Goal: Task Accomplishment & Management: Complete application form

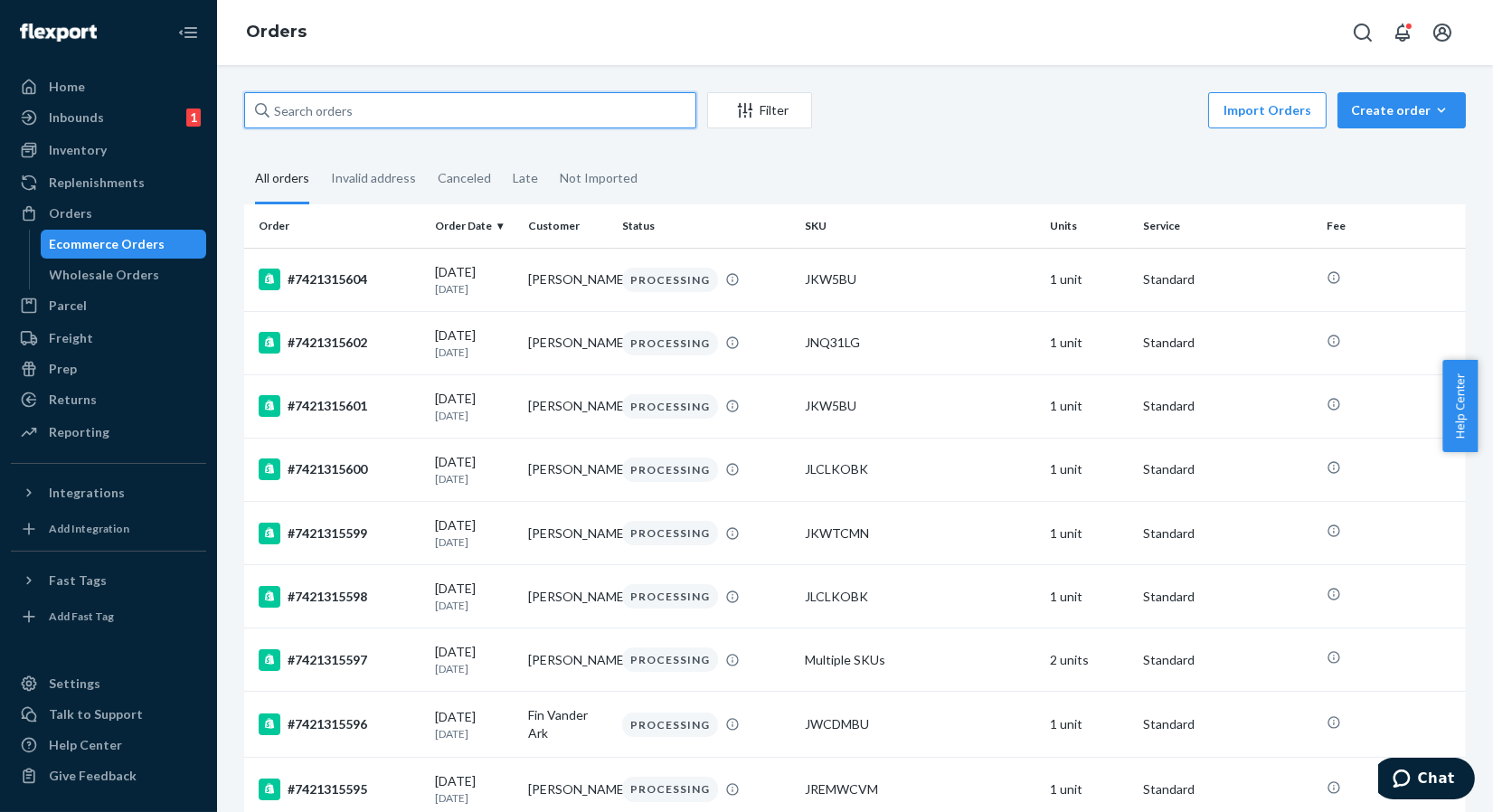
click at [409, 115] on input "text" at bounding box center [471, 110] width 452 height 36
click at [413, 113] on input "text" at bounding box center [471, 110] width 452 height 36
click at [105, 220] on div "Orders" at bounding box center [109, 213] width 192 height 25
click at [1368, 112] on div "Create order" at bounding box center [1402, 110] width 101 height 18
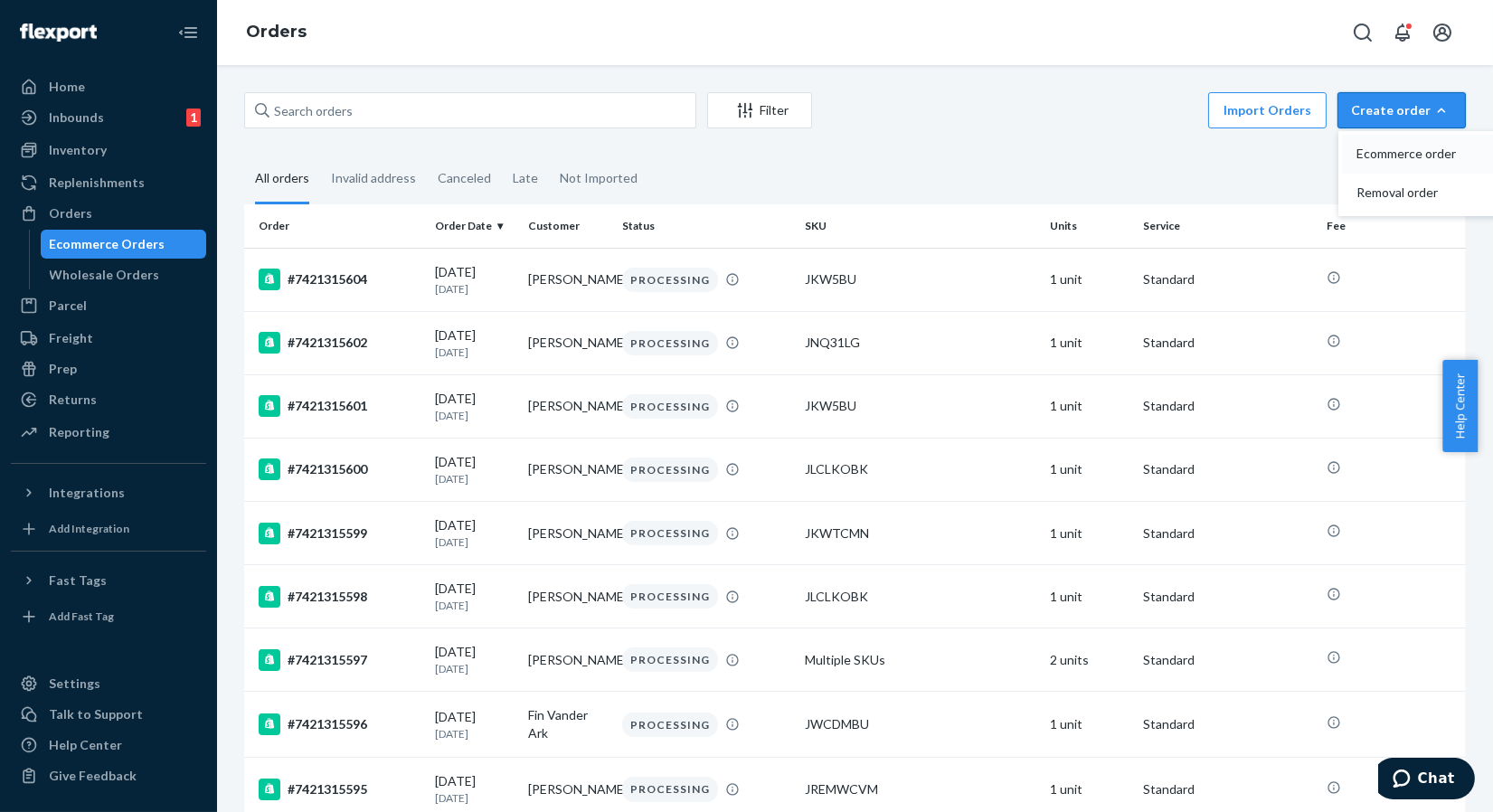
click at [1396, 156] on span "Ecommerce order" at bounding box center [1412, 153] width 113 height 13
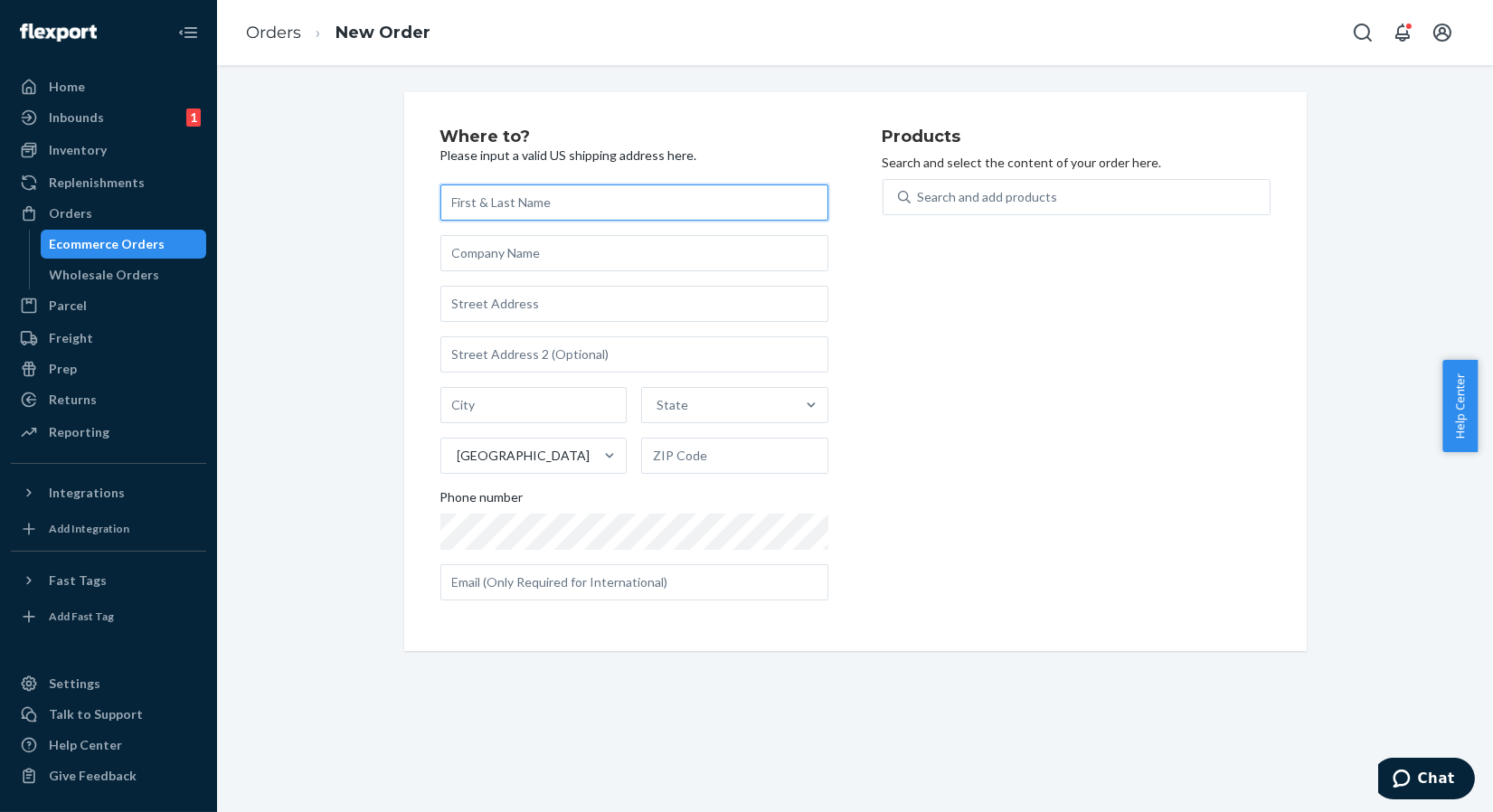
click at [573, 211] on input "text" at bounding box center [634, 202] width 388 height 36
paste input "[PERSON_NAME]"
type input "[PERSON_NAME]"
click at [542, 259] on input "text" at bounding box center [634, 252] width 388 height 36
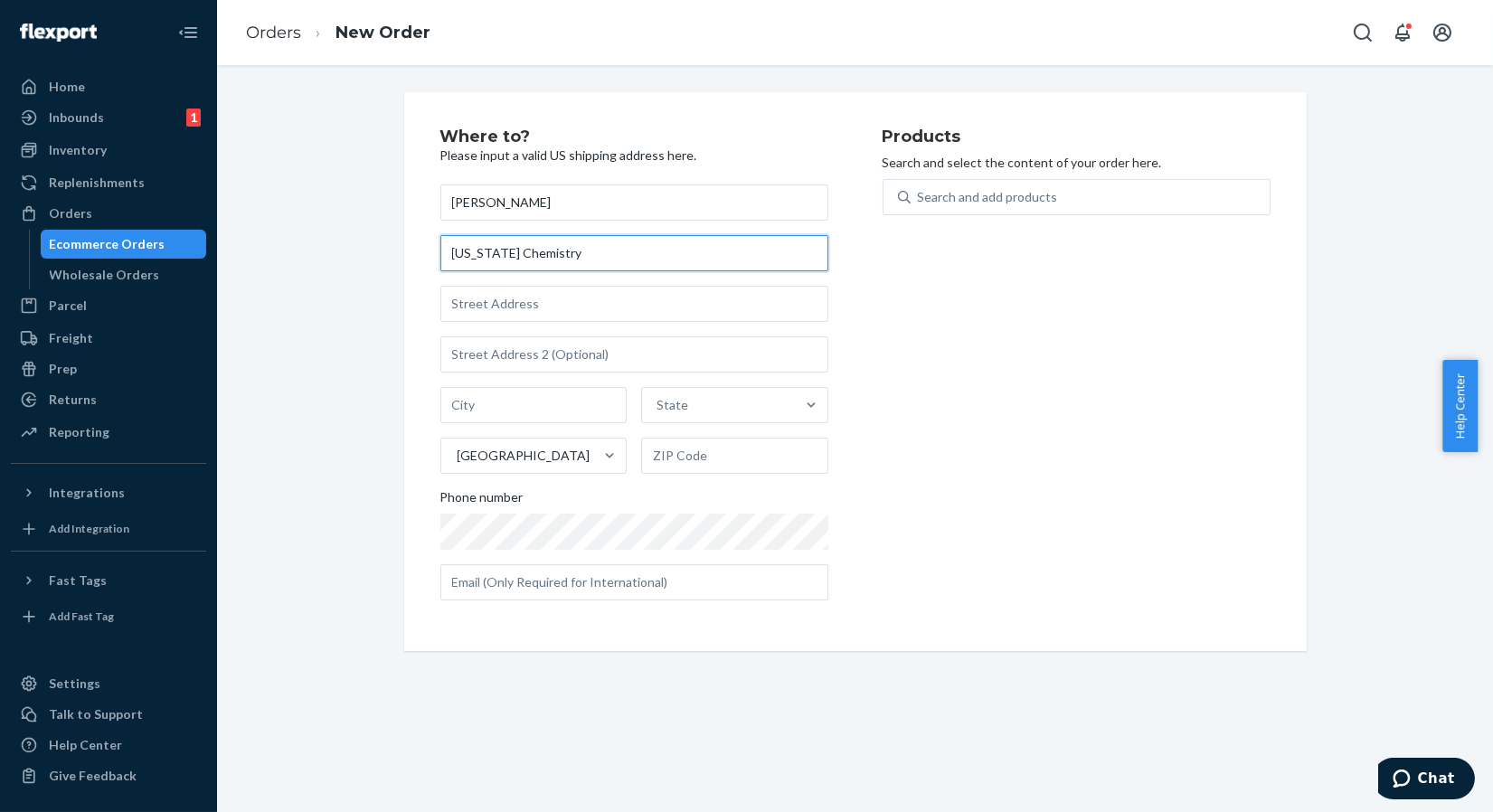
type input "[US_STATE] Chemistry"
click at [579, 322] on div "[PERSON_NAME] [US_STATE] Chemistry State [GEOGRAPHIC_DATA] Phone number" at bounding box center [634, 392] width 388 height 416
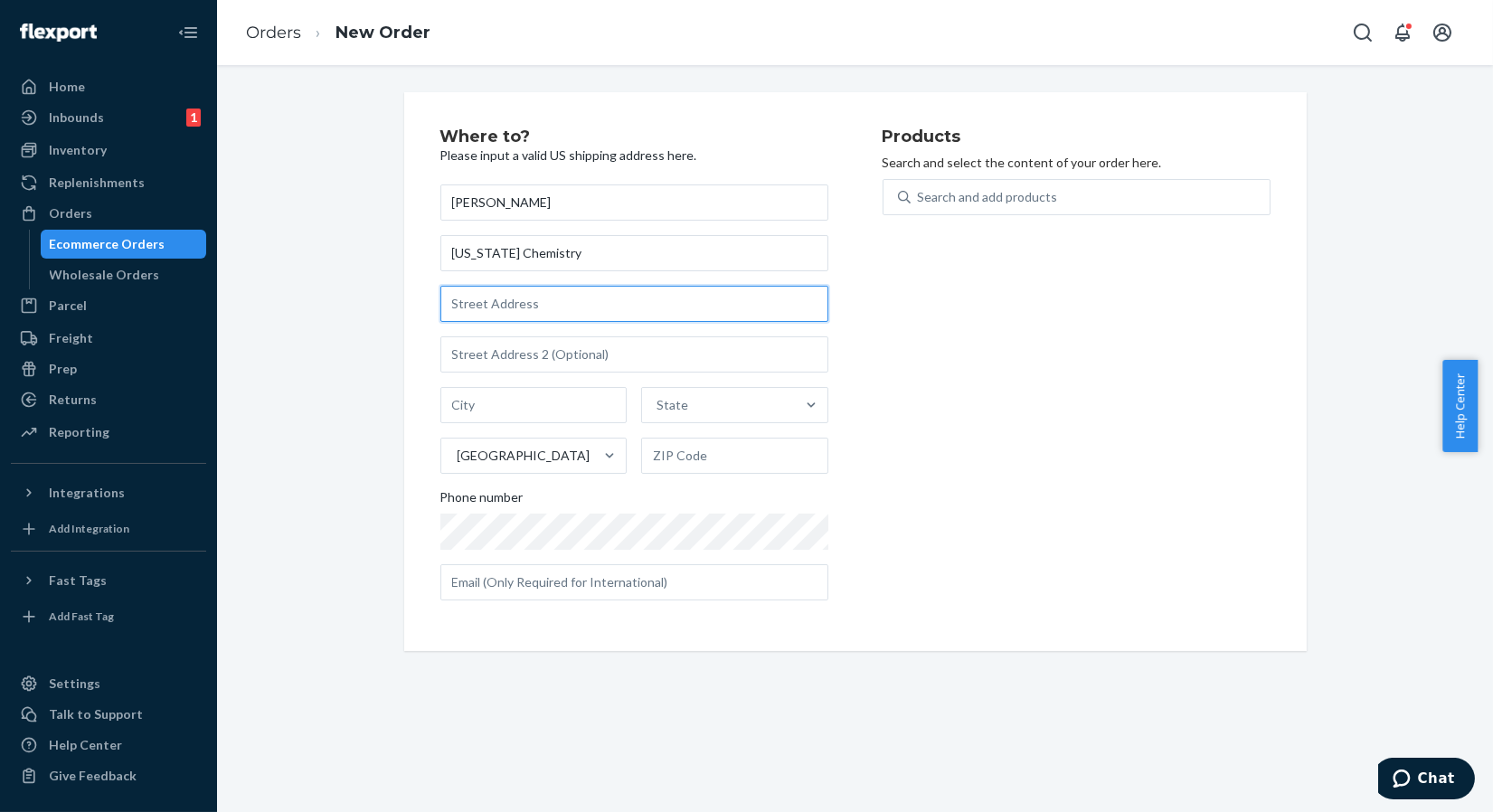
click at [583, 309] on input "text" at bounding box center [634, 304] width 388 height 36
click at [518, 312] on input "text" at bounding box center [634, 304] width 388 height 36
paste input "1402 Nueces"
type input "1402 Nueces"
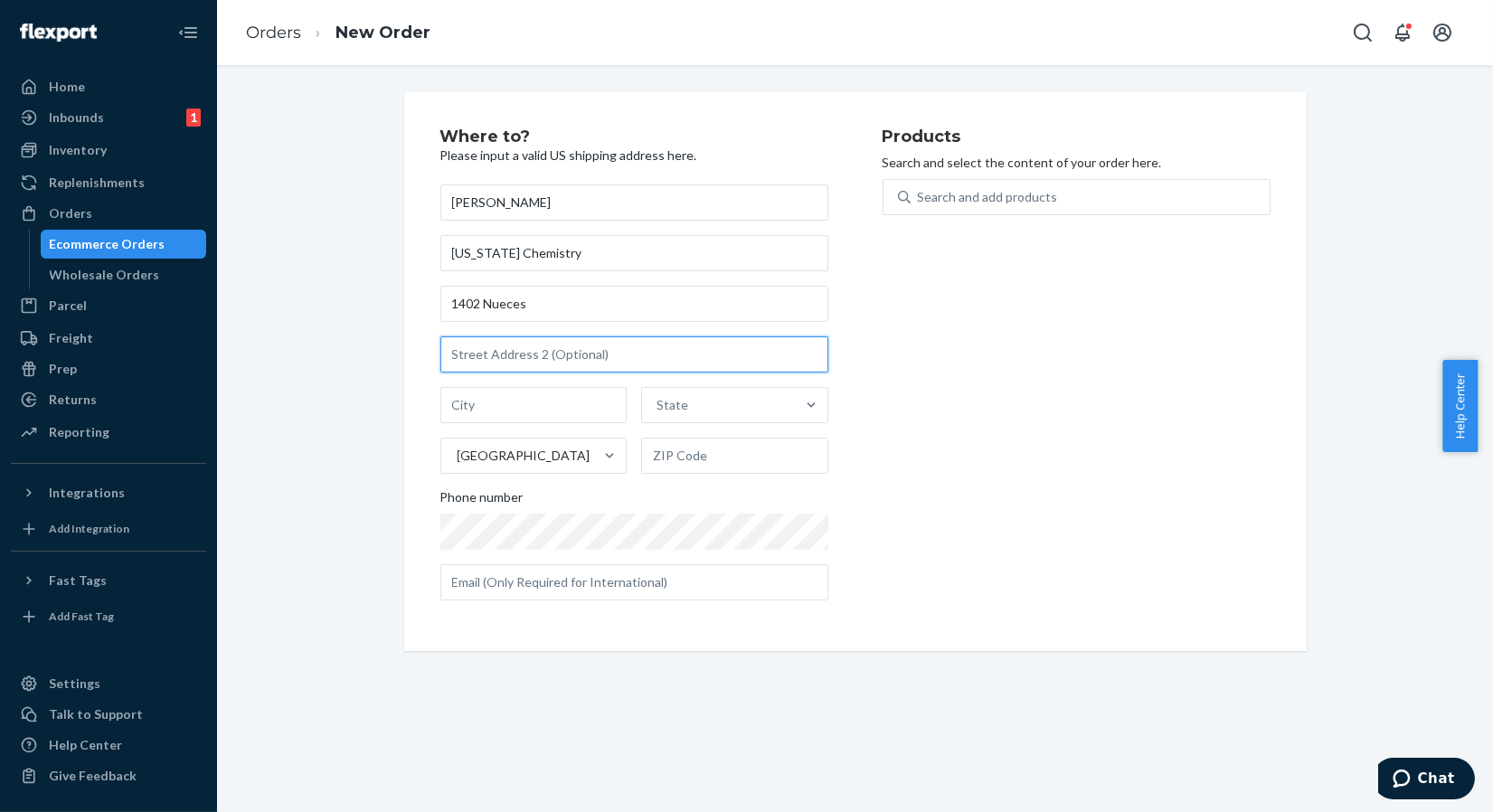
click at [547, 369] on input "text" at bounding box center [634, 354] width 388 height 36
type input "Austin"
type input "78701"
type input "1402 Nueces St"
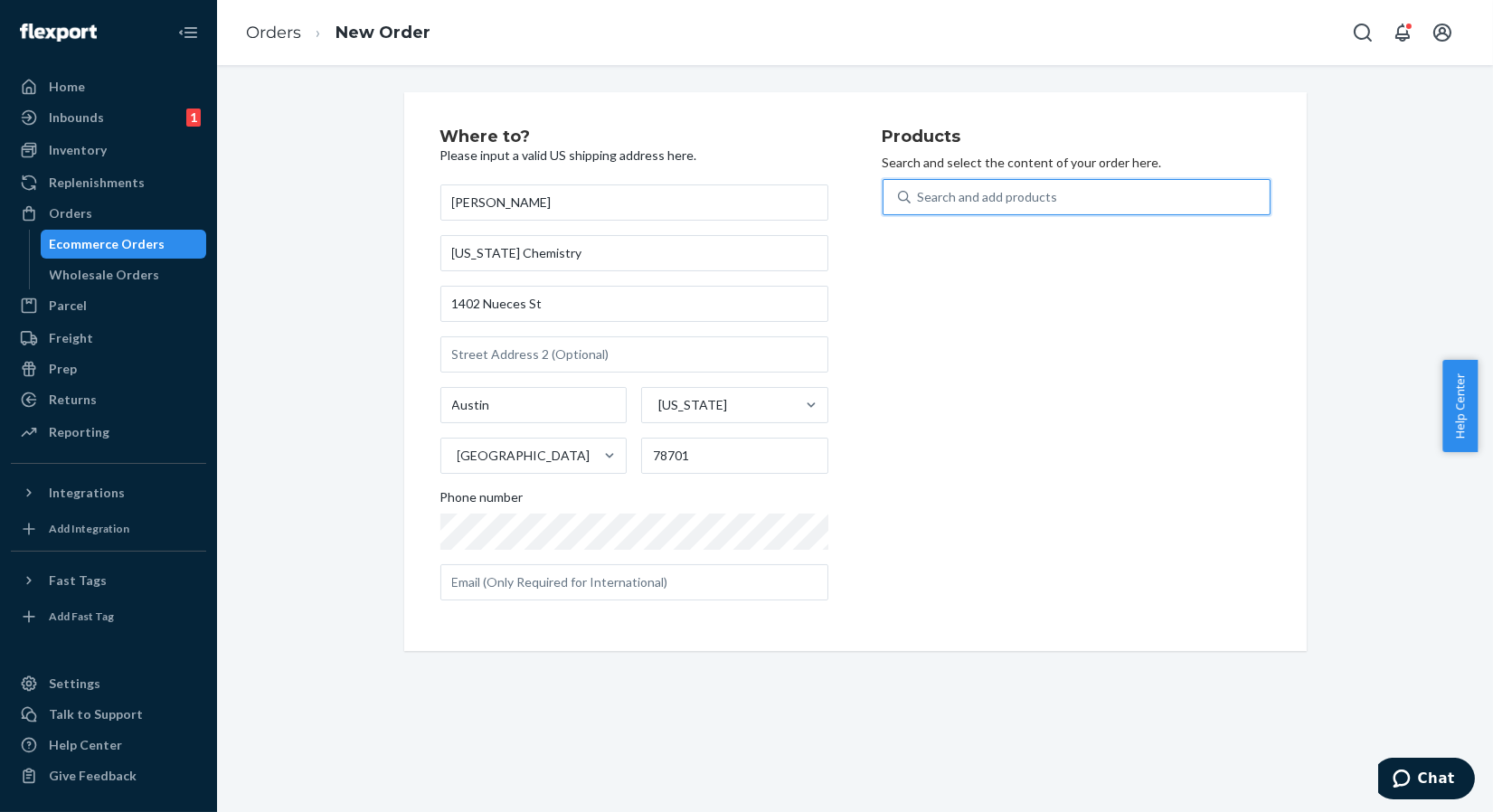
click at [954, 196] on div "Search and add products" at bounding box center [988, 197] width 140 height 18
click at [920, 196] on input "0 results available. Use Up and Down to choose options, press Enter to select t…" at bounding box center [919, 197] width 2 height 18
click at [954, 196] on div "Search and add products" at bounding box center [988, 197] width 140 height 18
click at [920, 196] on input "0 results available. Use Up and Down to choose options, press Enter to select t…" at bounding box center [919, 197] width 2 height 18
click at [1013, 188] on div "Search and add products" at bounding box center [988, 197] width 140 height 18
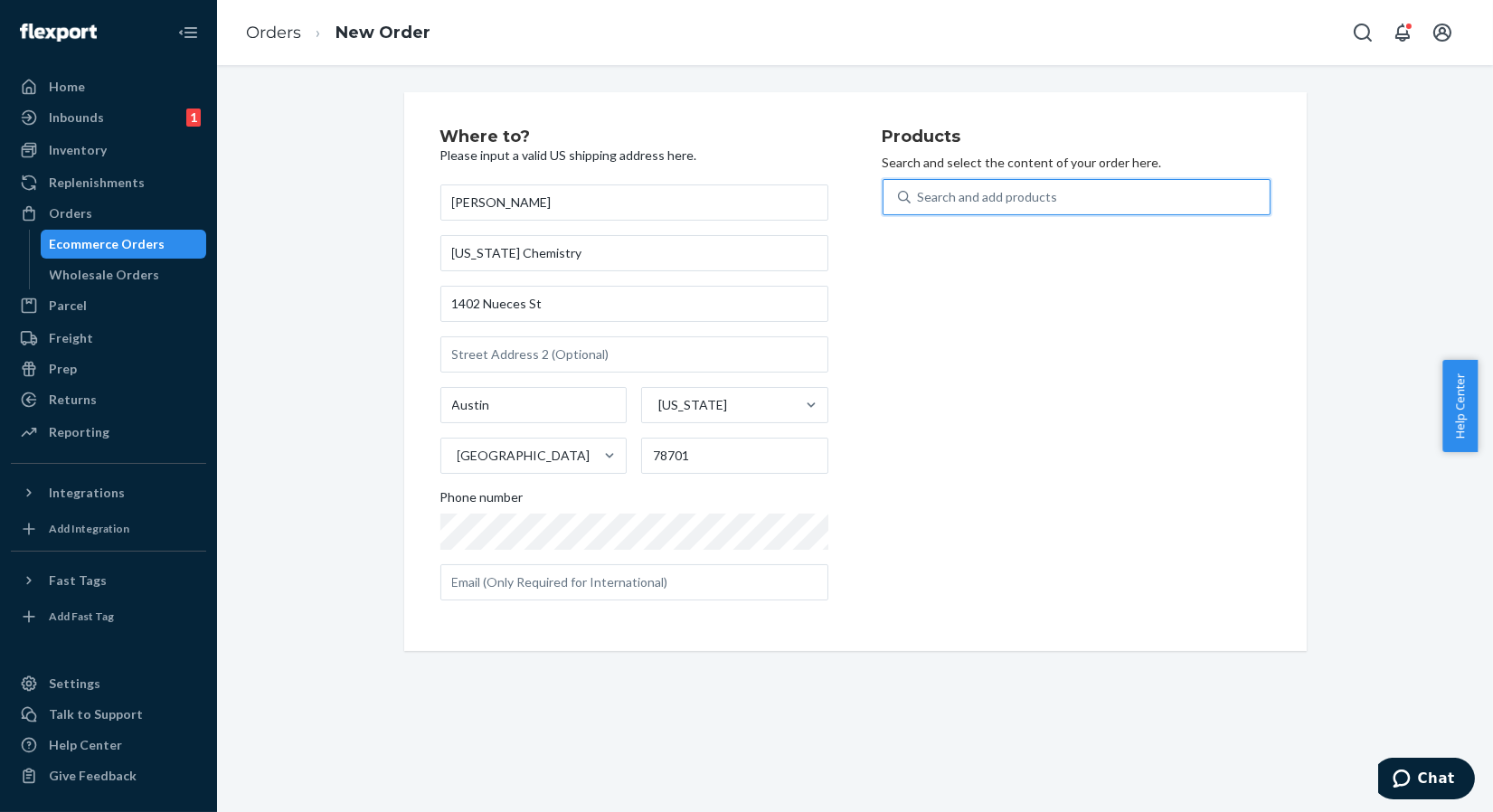
click at [920, 188] on input "0 results available. Use Up and Down to choose options, press Enter to select t…" at bounding box center [919, 197] width 2 height 18
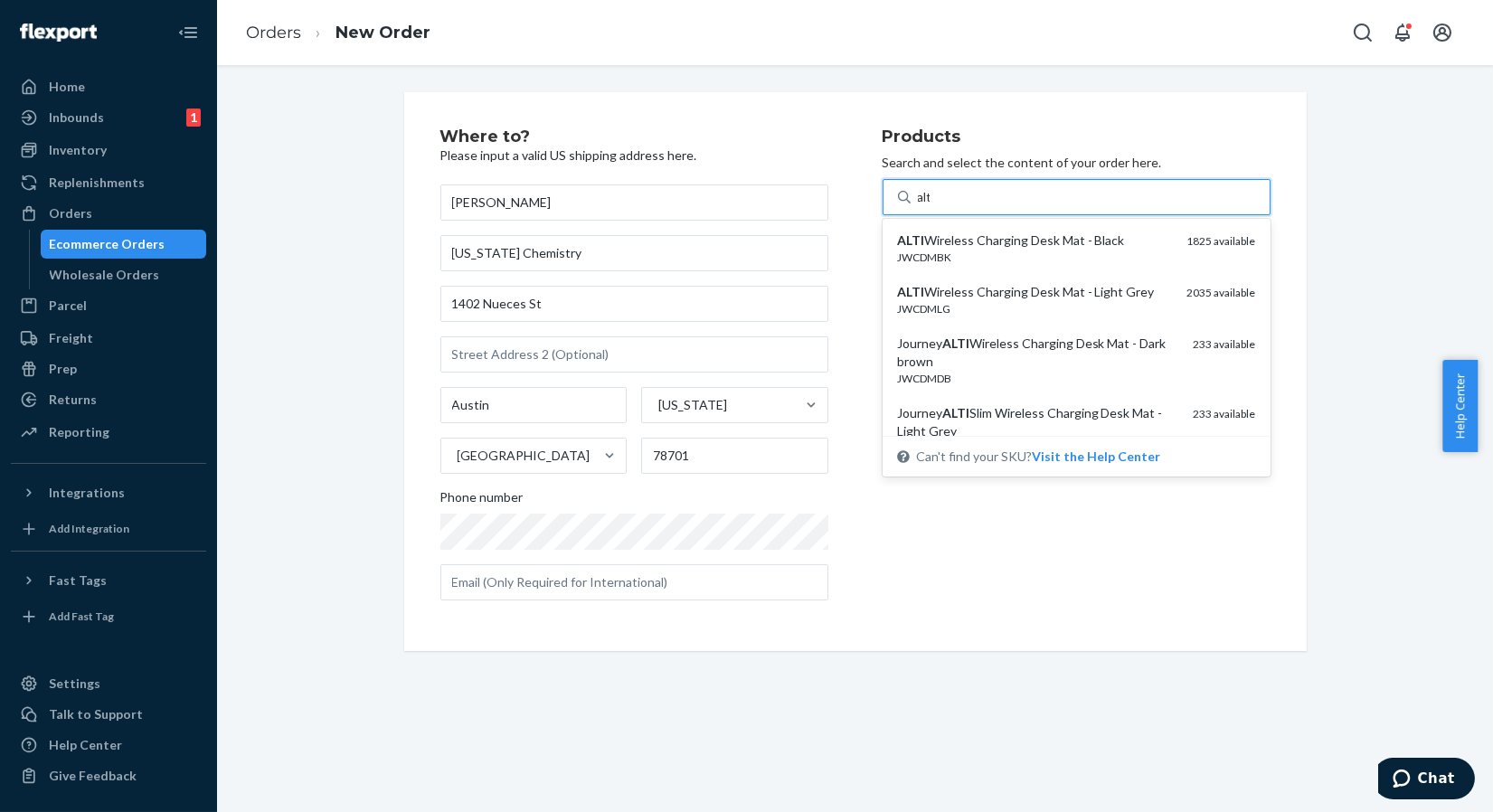
type input "alti"
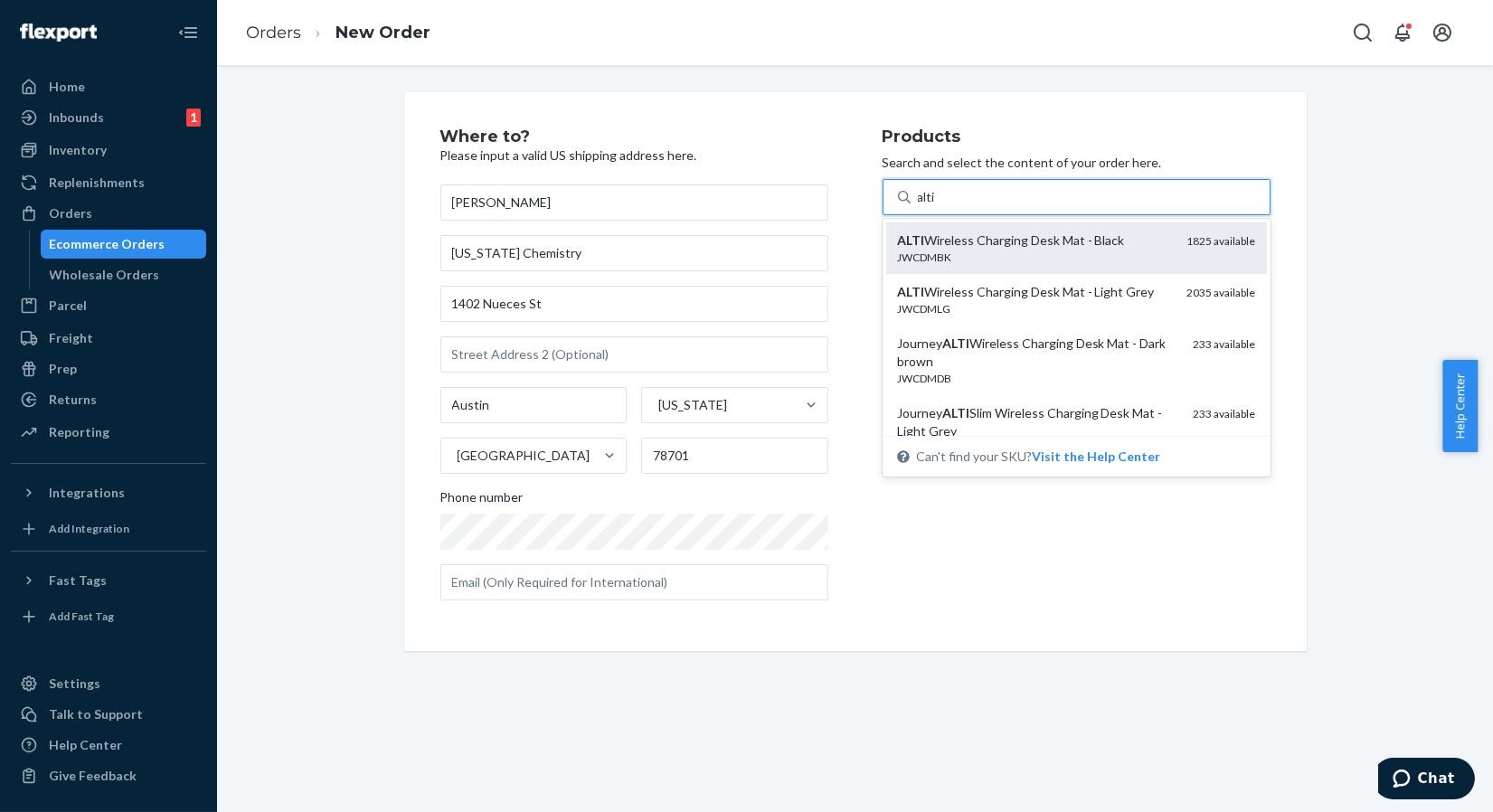
click at [1002, 247] on div "ALTI Wireless Charging Desk Mat - Black" at bounding box center [1035, 241] width 276 height 18
click at [937, 207] on input "alti" at bounding box center [927, 197] width 19 height 18
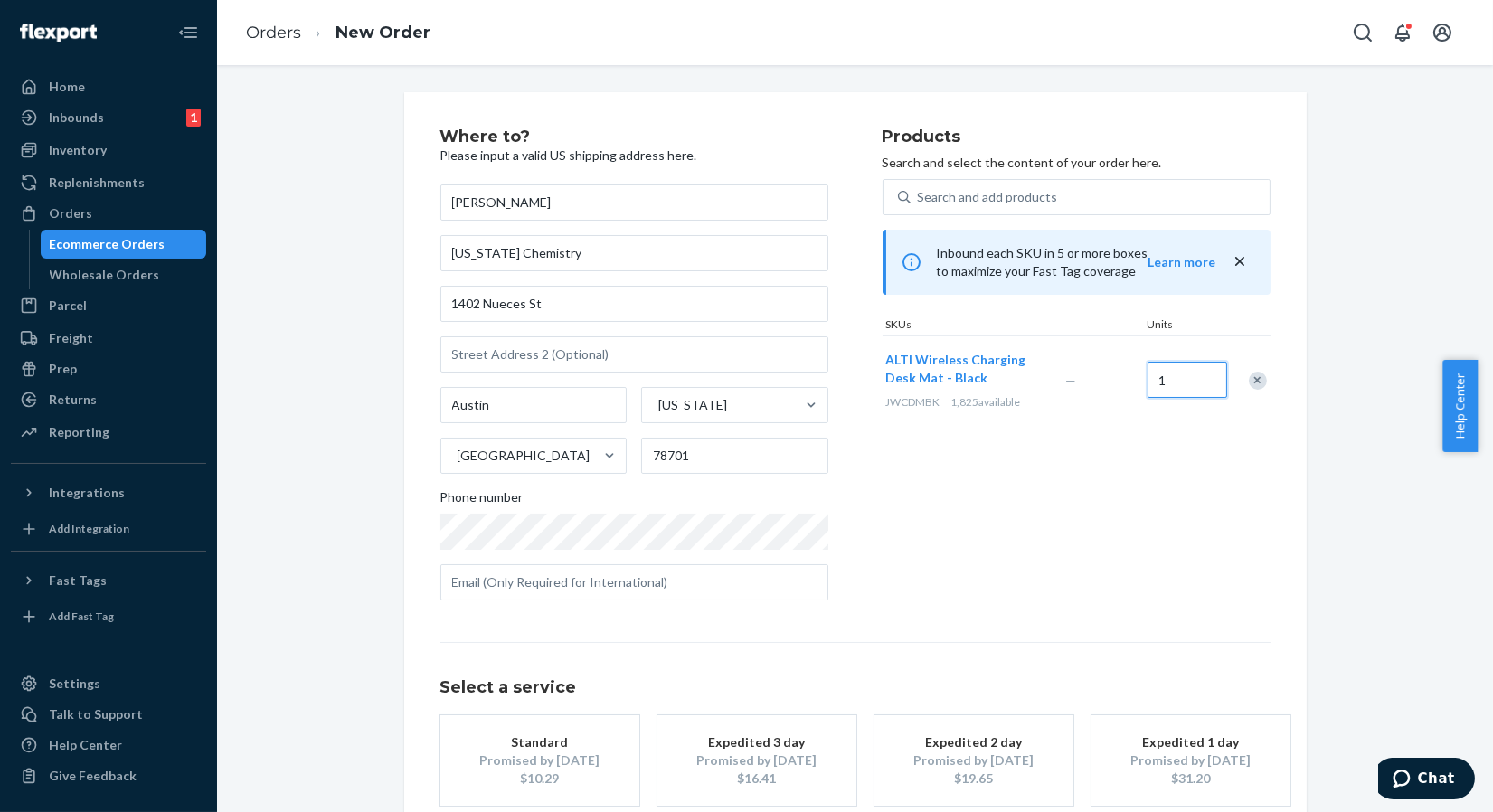
click at [1185, 381] on input "1" at bounding box center [1187, 379] width 80 height 36
type input "20"
click at [1054, 555] on div "Products Search and select the content of your order here. Search and add produ…" at bounding box center [1077, 372] width 388 height 487
click at [1015, 179] on div "Search and add products" at bounding box center [1077, 197] width 388 height 36
click at [920, 188] on input "0 results available. Use Up and Down to choose options, press Enter to select t…" at bounding box center [919, 197] width 2 height 18
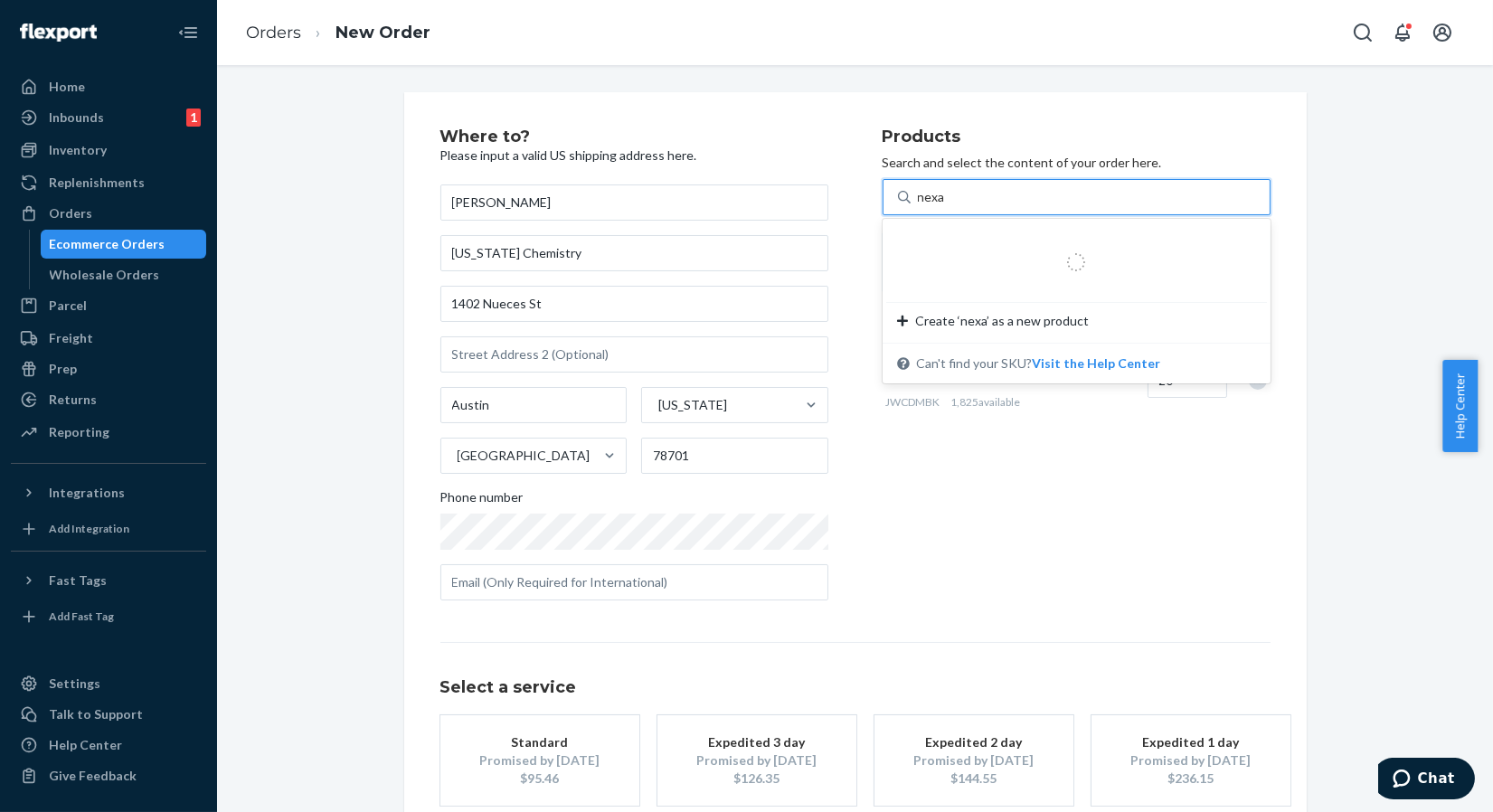
type input "nexa"
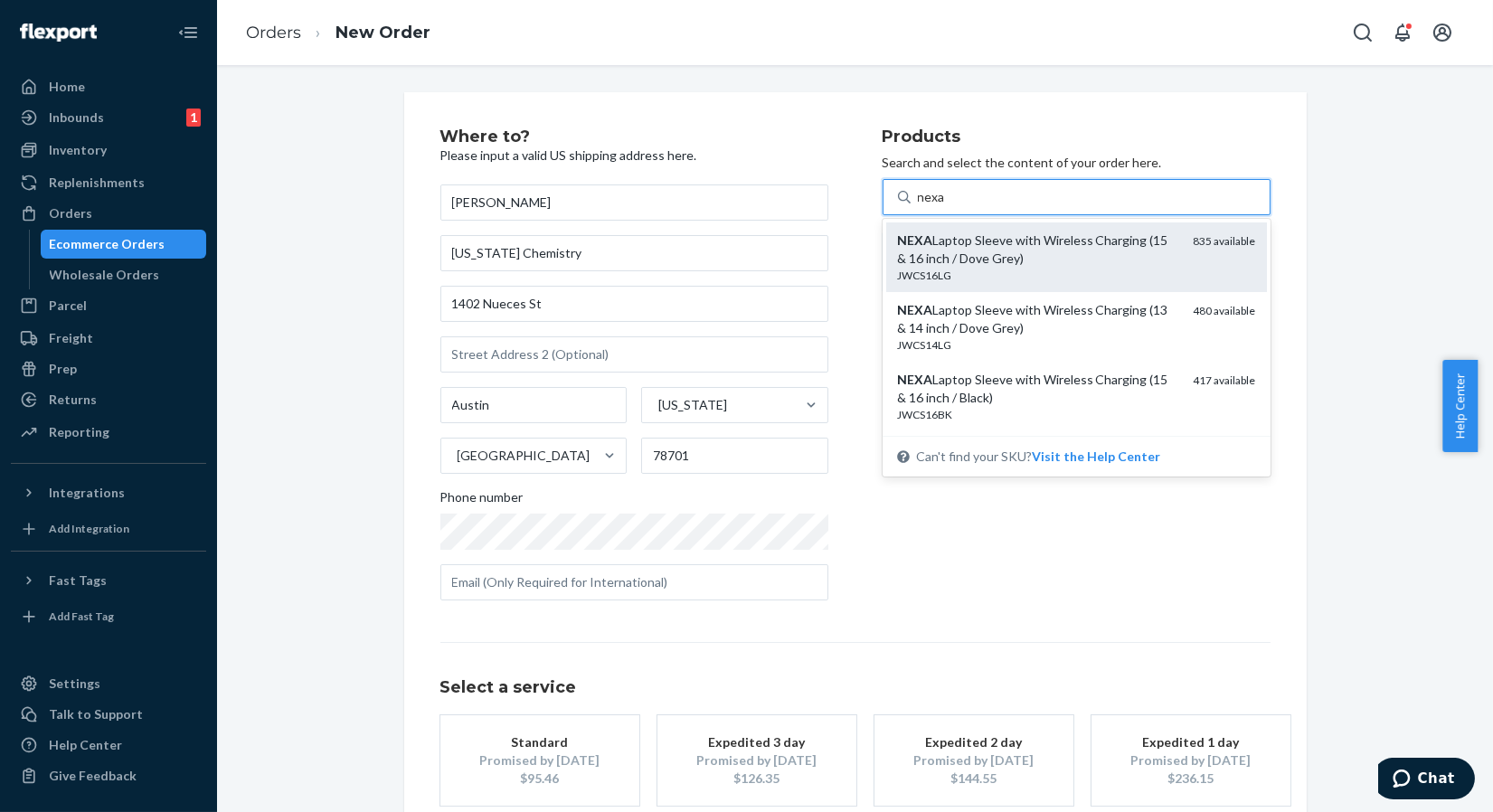
click at [965, 276] on div "JWCS16LG" at bounding box center [1038, 276] width 282 height 16
click at [949, 207] on input "nexa" at bounding box center [933, 197] width 31 height 18
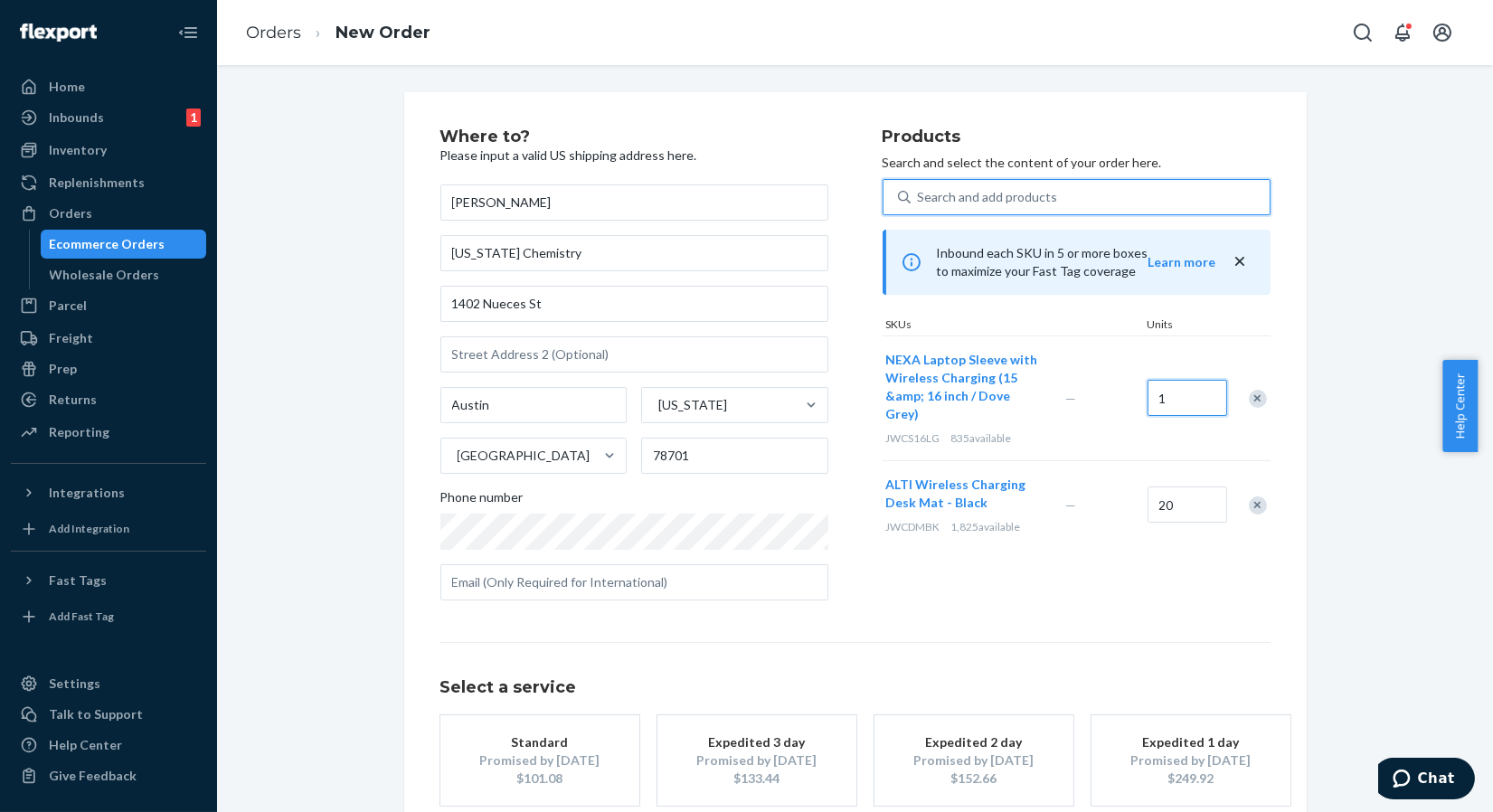
click at [1166, 386] on input "1" at bounding box center [1187, 398] width 80 height 36
type input "20"
click at [1028, 200] on div "Search and add products" at bounding box center [988, 197] width 140 height 18
click at [920, 200] on input "0 results available. Use Up and Down to choose options, press Enter to select t…" at bounding box center [919, 197] width 2 height 18
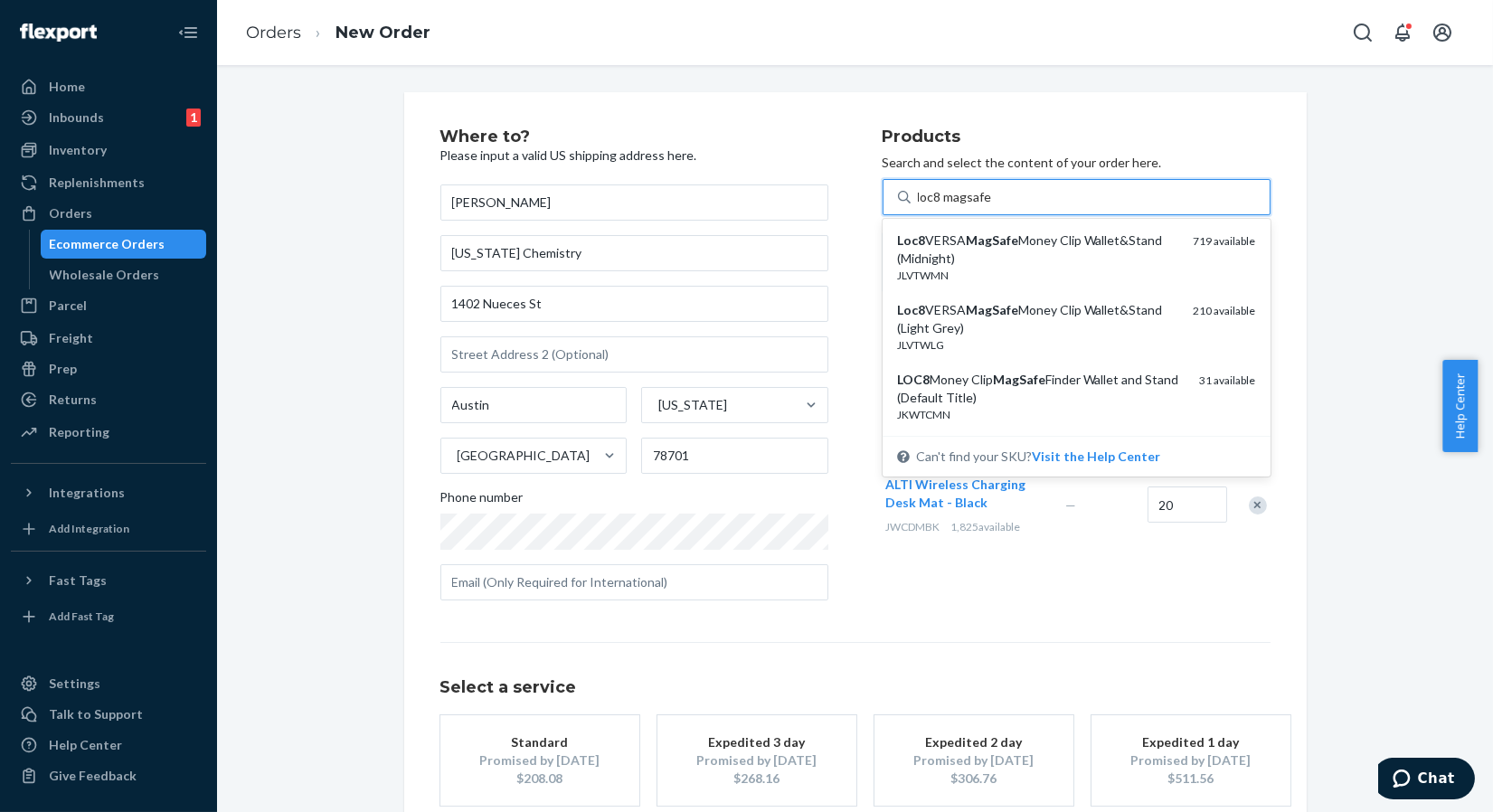
type input "loc8 magsafe"
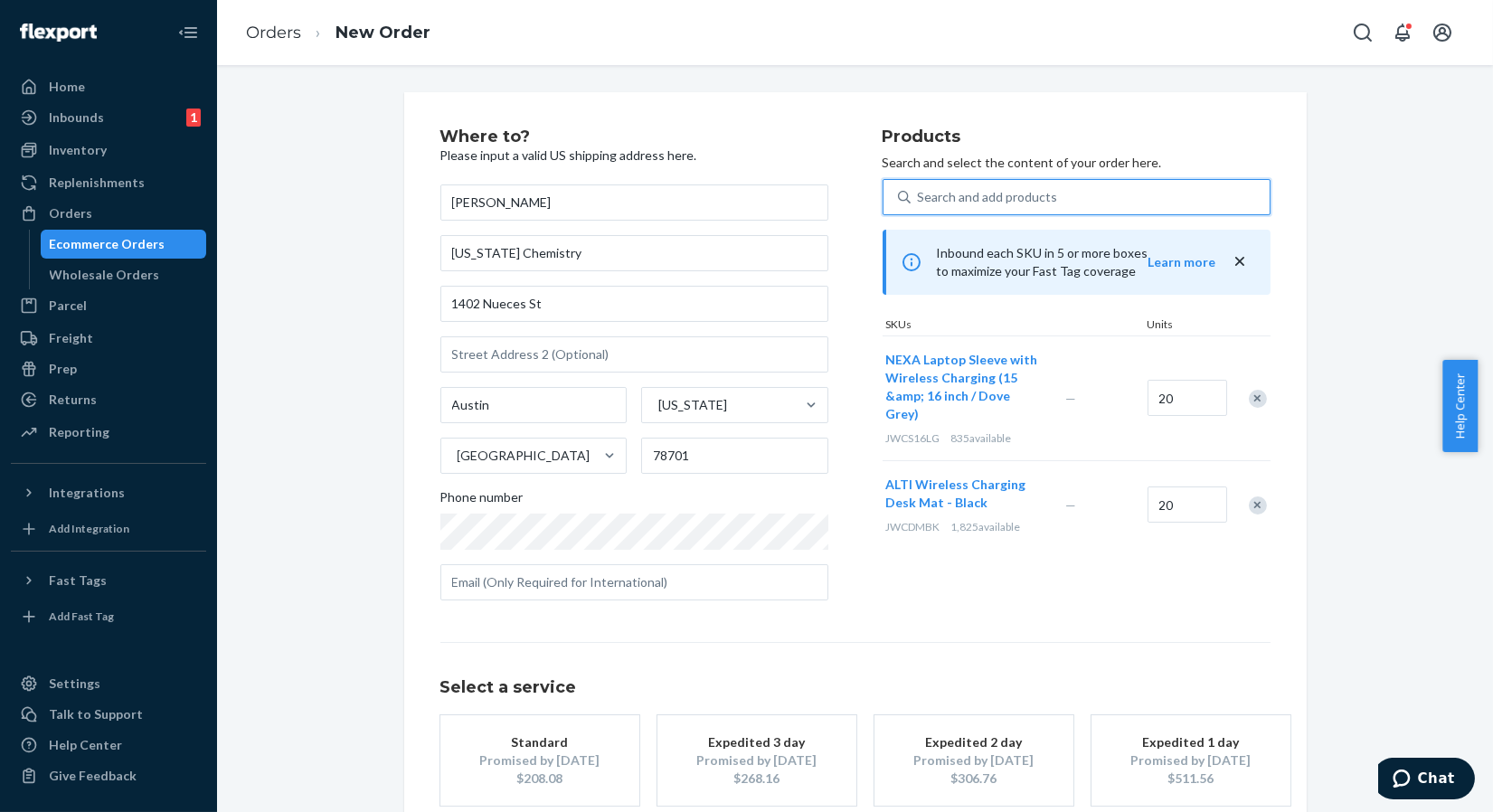
click at [1080, 205] on div "Search and add products" at bounding box center [1090, 197] width 359 height 33
click at [920, 205] on input "0 results available. Use Up and Down to choose options, press Enter to select t…" at bounding box center [919, 197] width 2 height 18
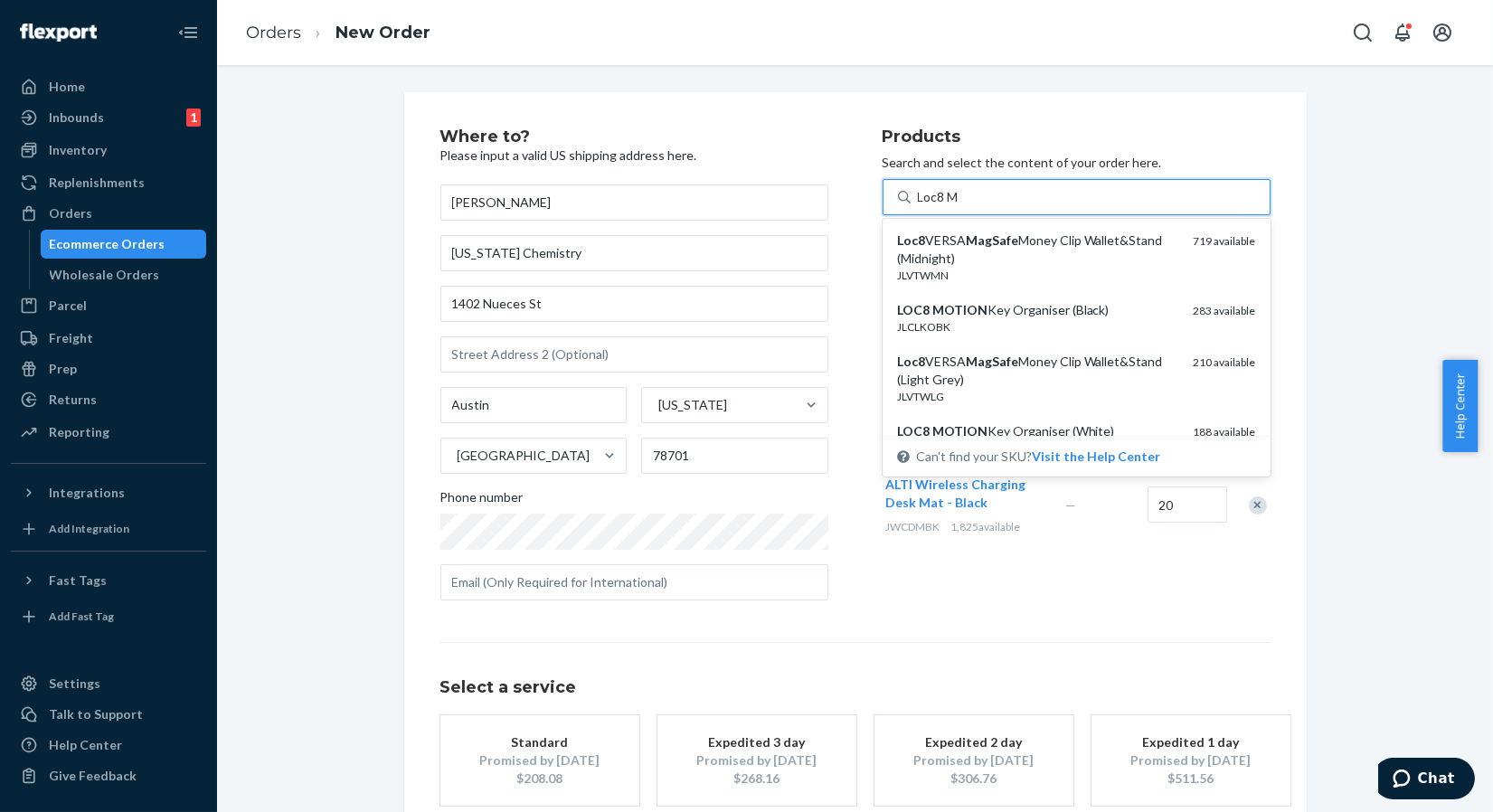
type input "Loc8"
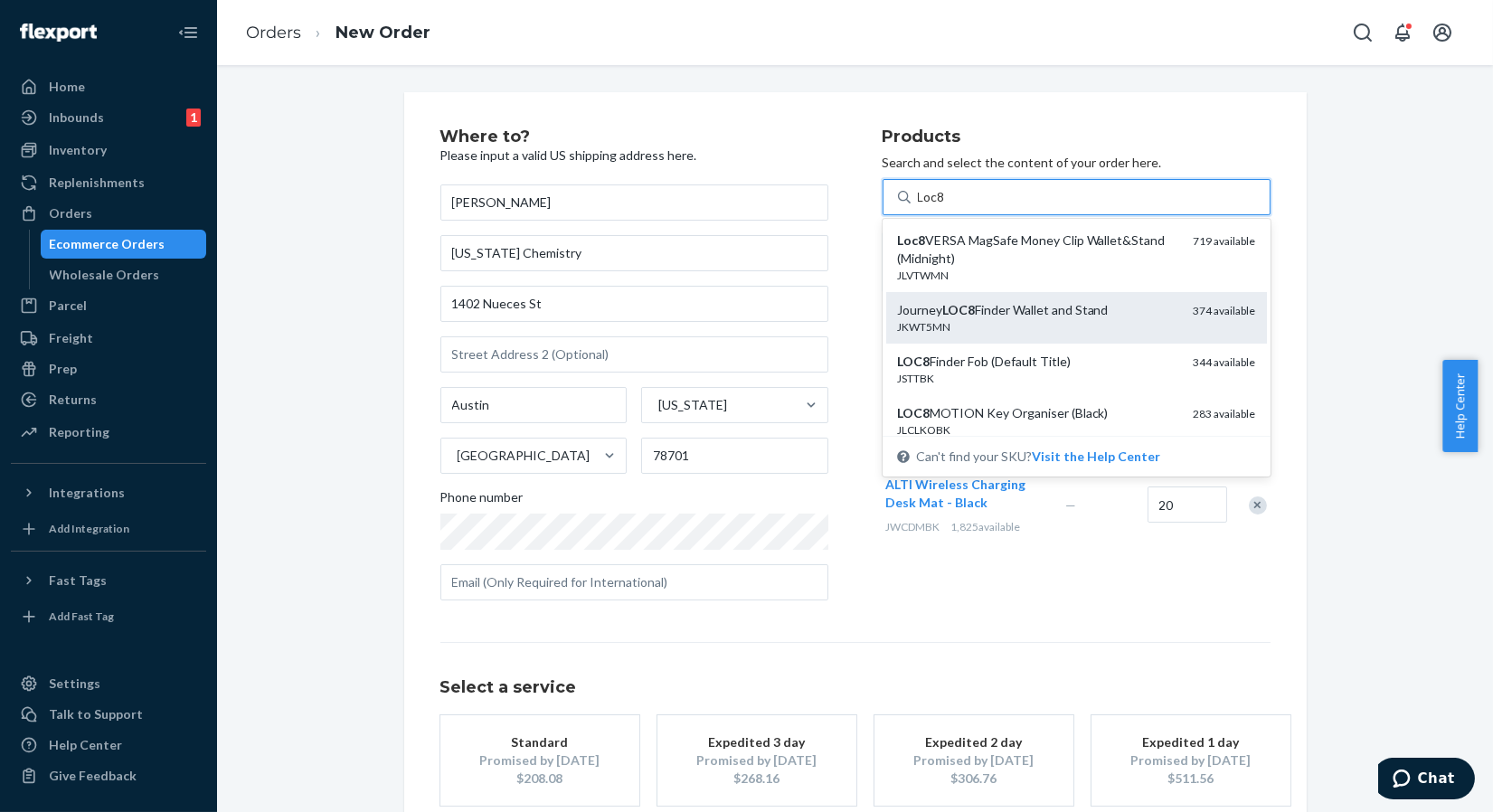
click at [1022, 324] on div "JKWT5MN" at bounding box center [1038, 327] width 282 height 16
click at [949, 207] on input "Loc8" at bounding box center [933, 197] width 31 height 18
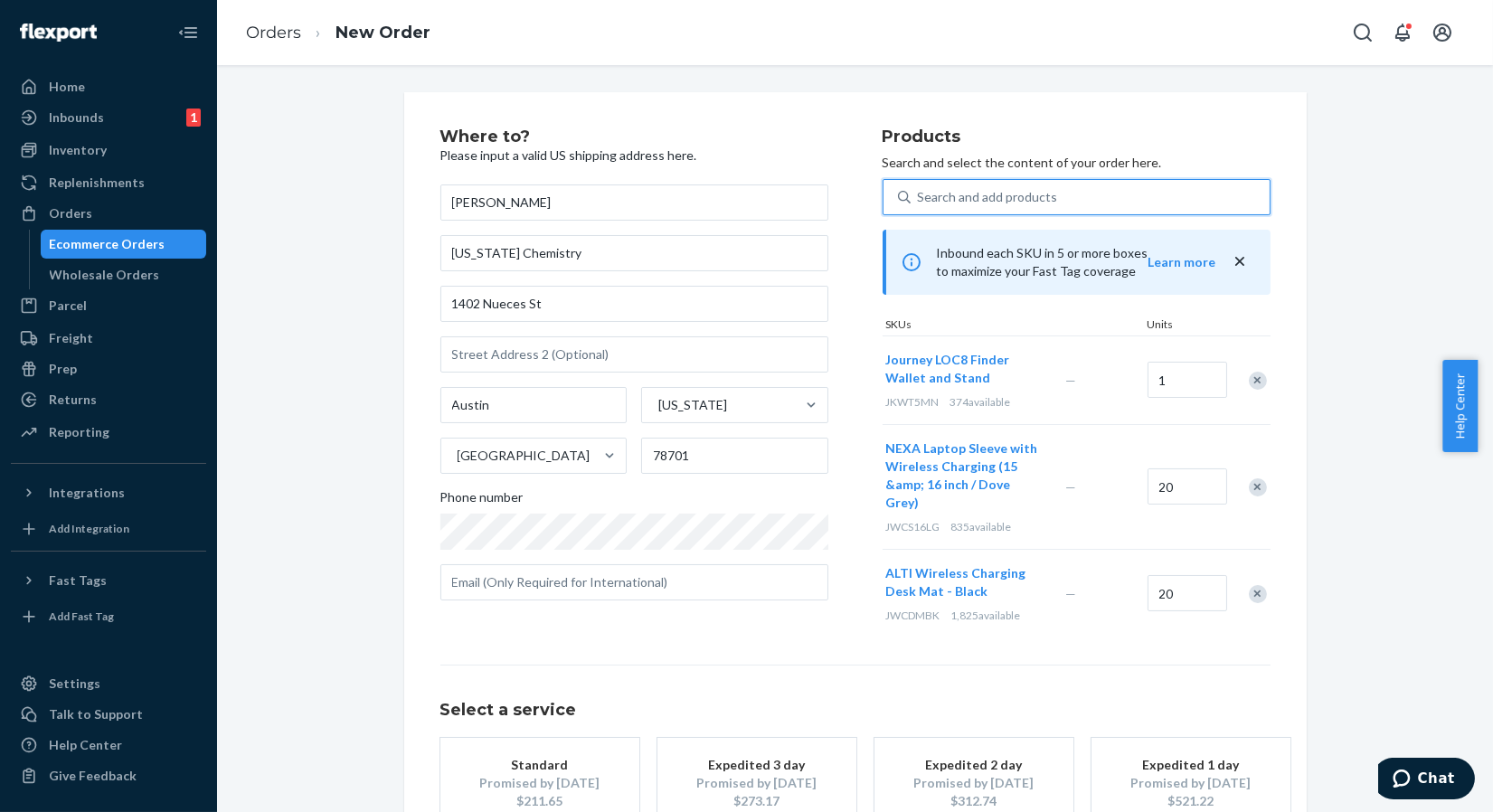
click at [1021, 196] on div "Search and add products" at bounding box center [988, 197] width 140 height 18
click at [920, 196] on input "0 results available. Use Up and Down to choose options, press Enter to select t…" at bounding box center [919, 197] width 2 height 18
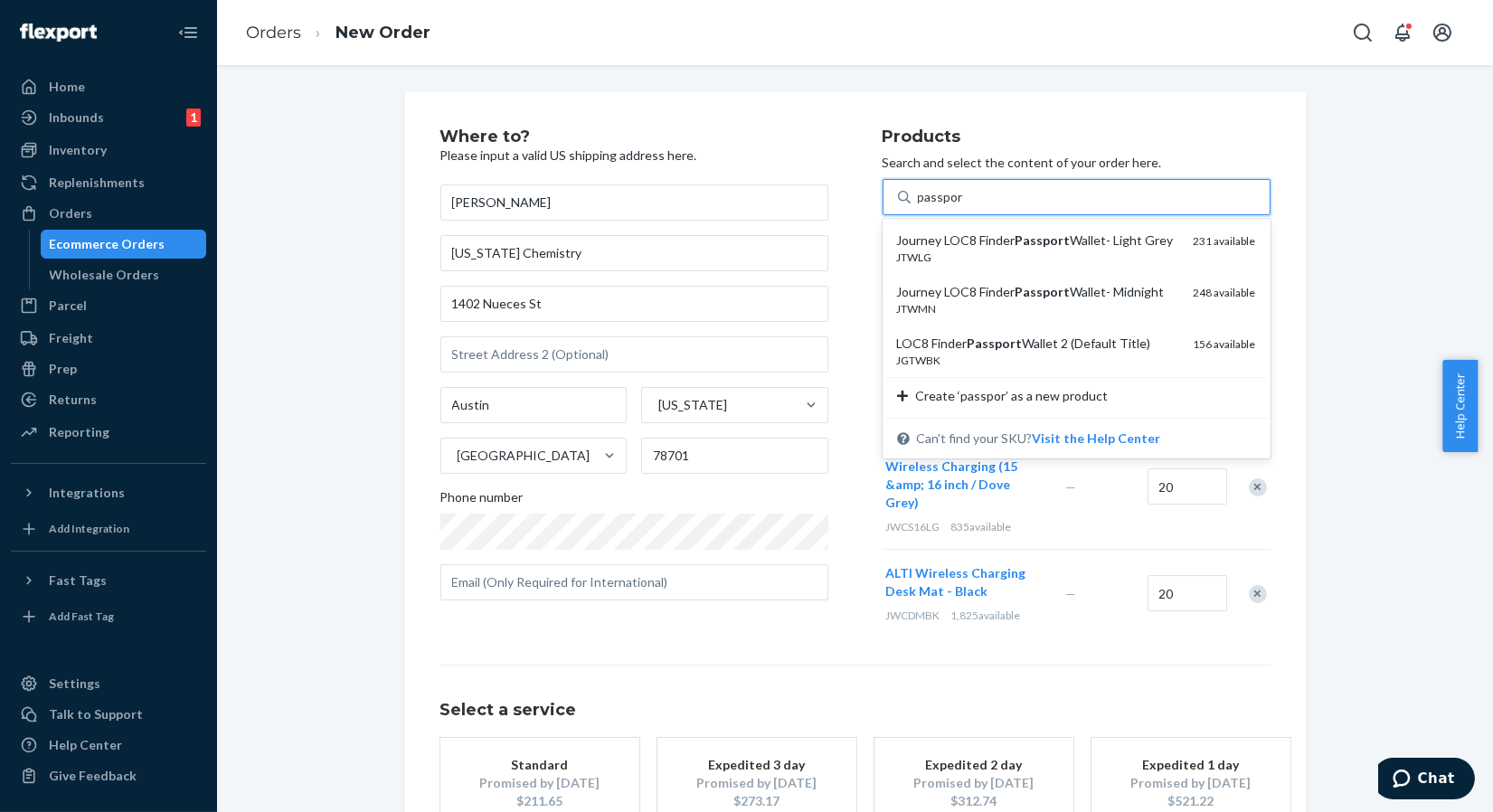
type input "passport"
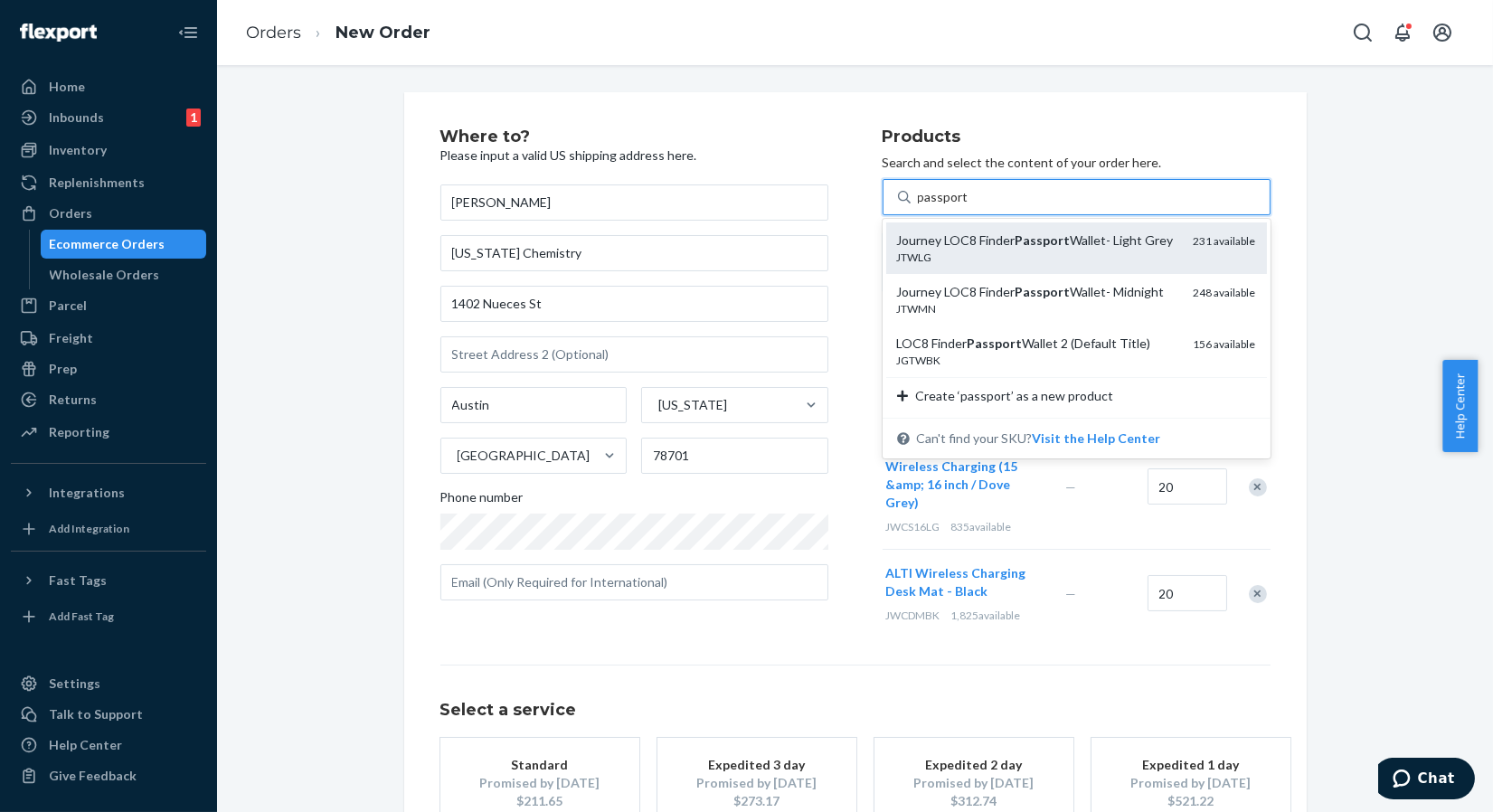
click at [1026, 244] on em "Passport" at bounding box center [1043, 241] width 55 height 16
click at [967, 207] on input "passport" at bounding box center [942, 197] width 49 height 18
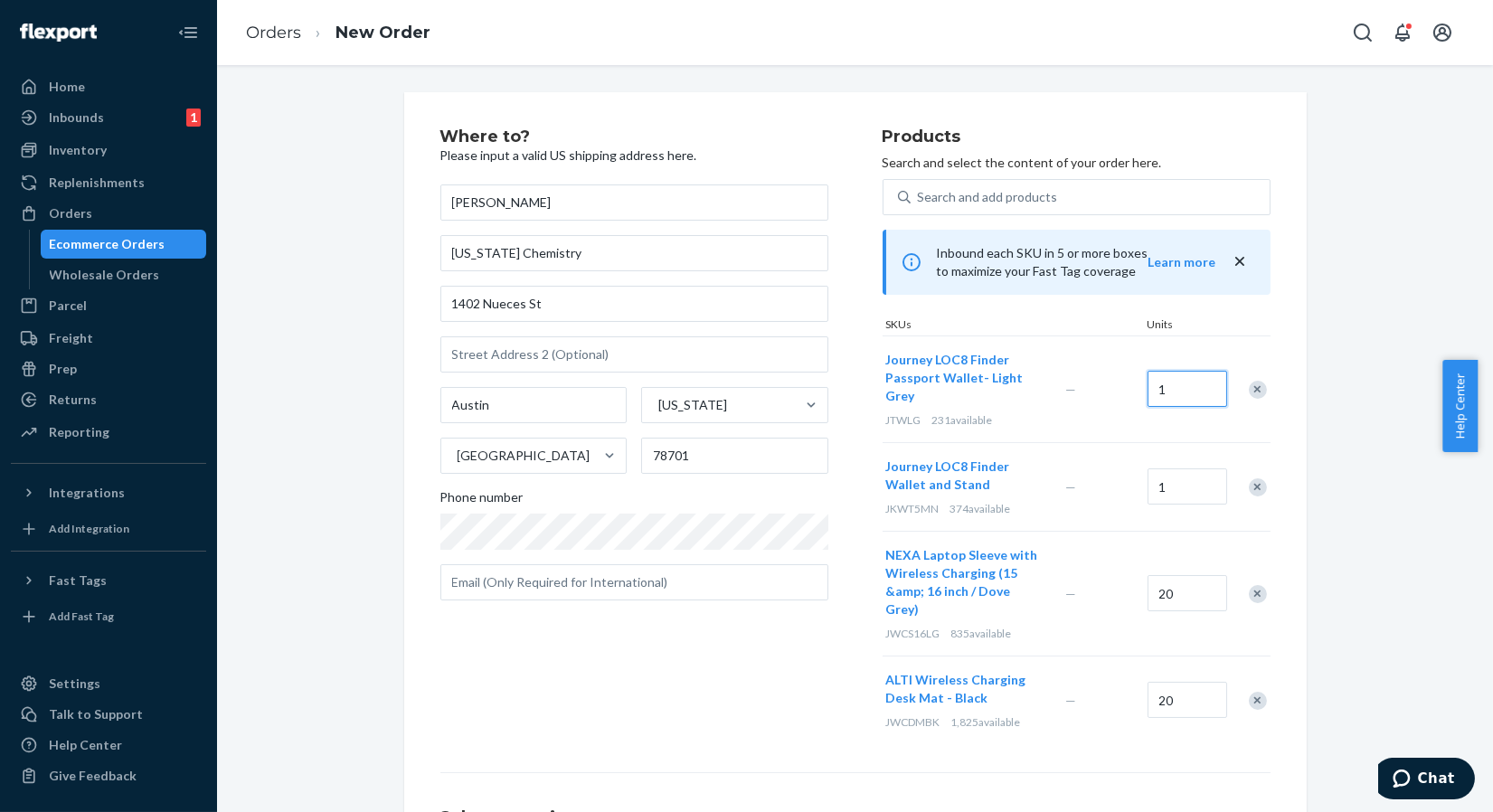
click at [1193, 390] on input "1" at bounding box center [1187, 388] width 80 height 36
type input "10"
click at [1174, 477] on input "1" at bounding box center [1187, 486] width 80 height 36
type input "10"
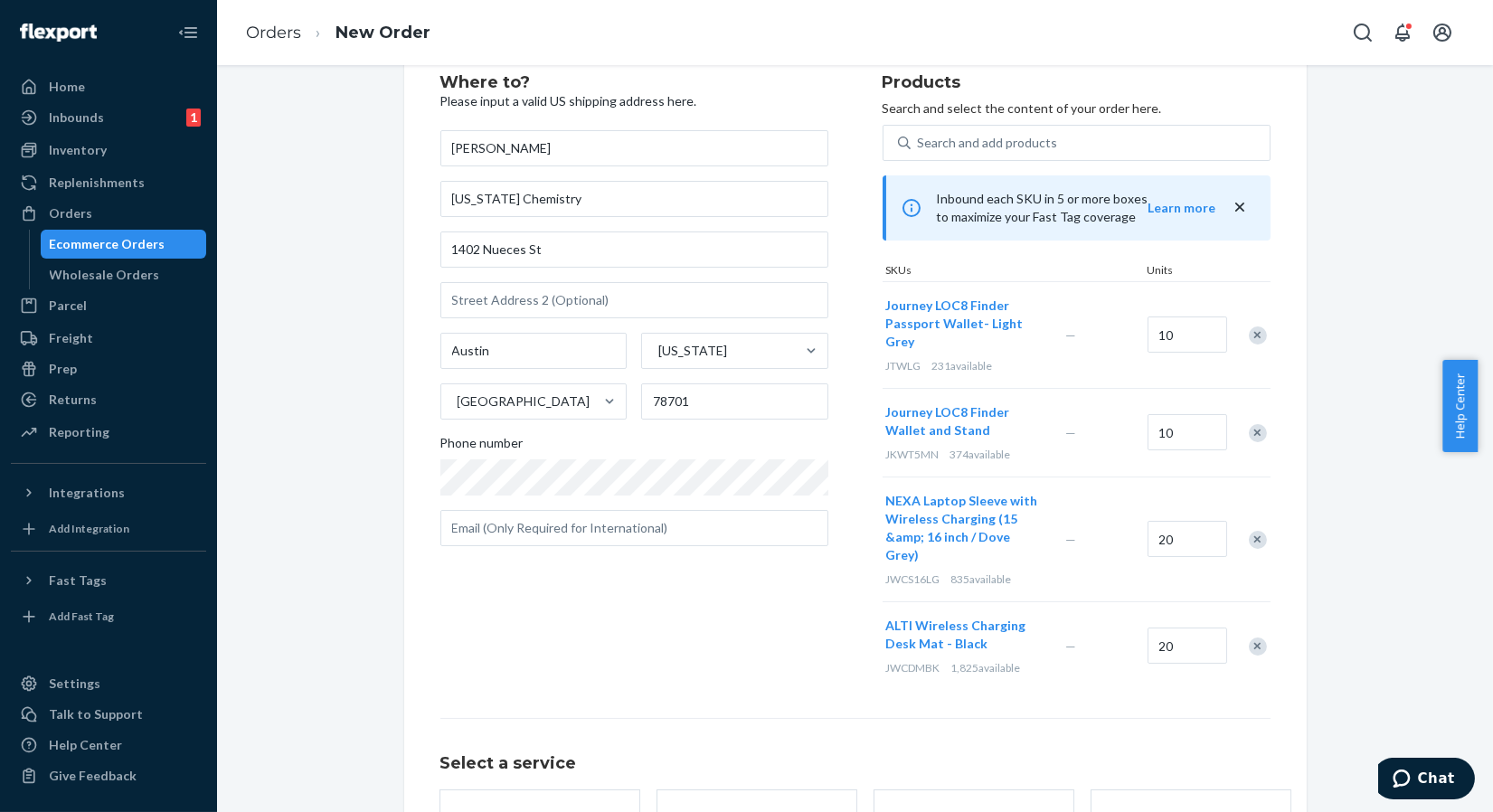
scroll to position [100, 0]
